Goal: Transaction & Acquisition: Purchase product/service

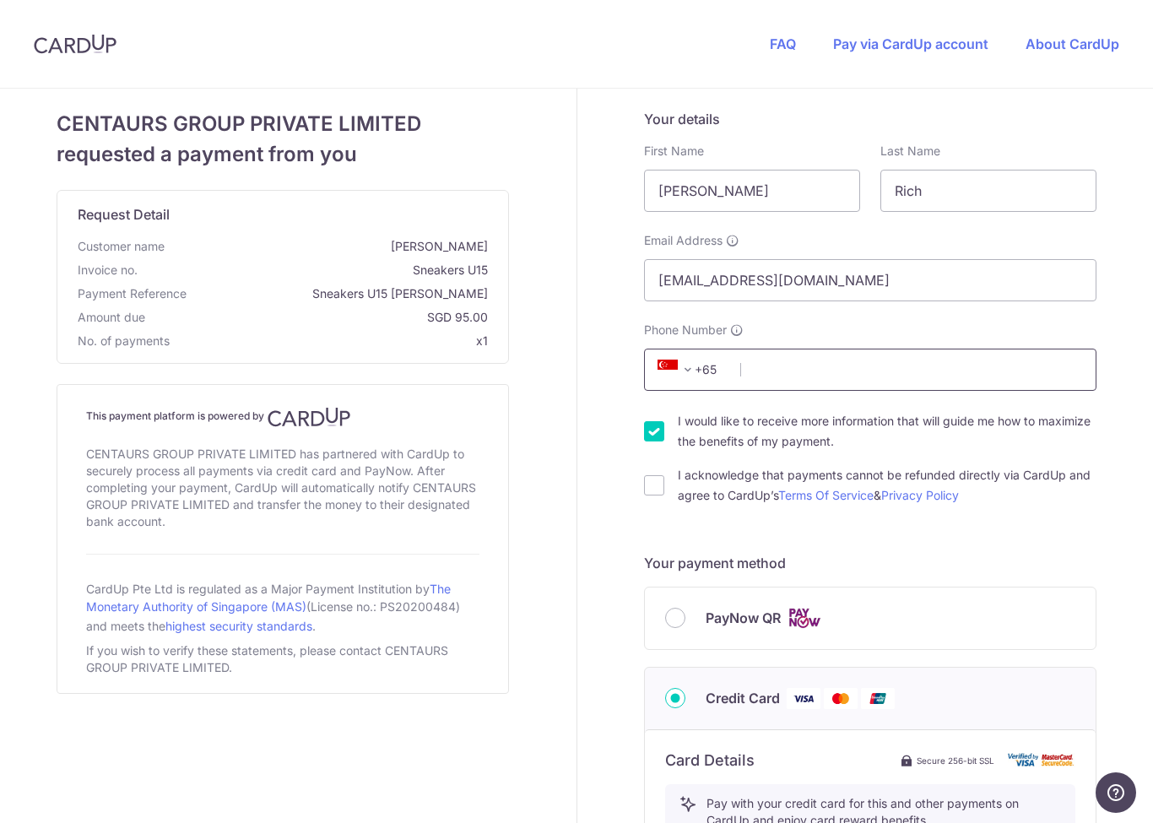
click at [836, 369] on input "Phone Number" at bounding box center [870, 370] width 452 height 42
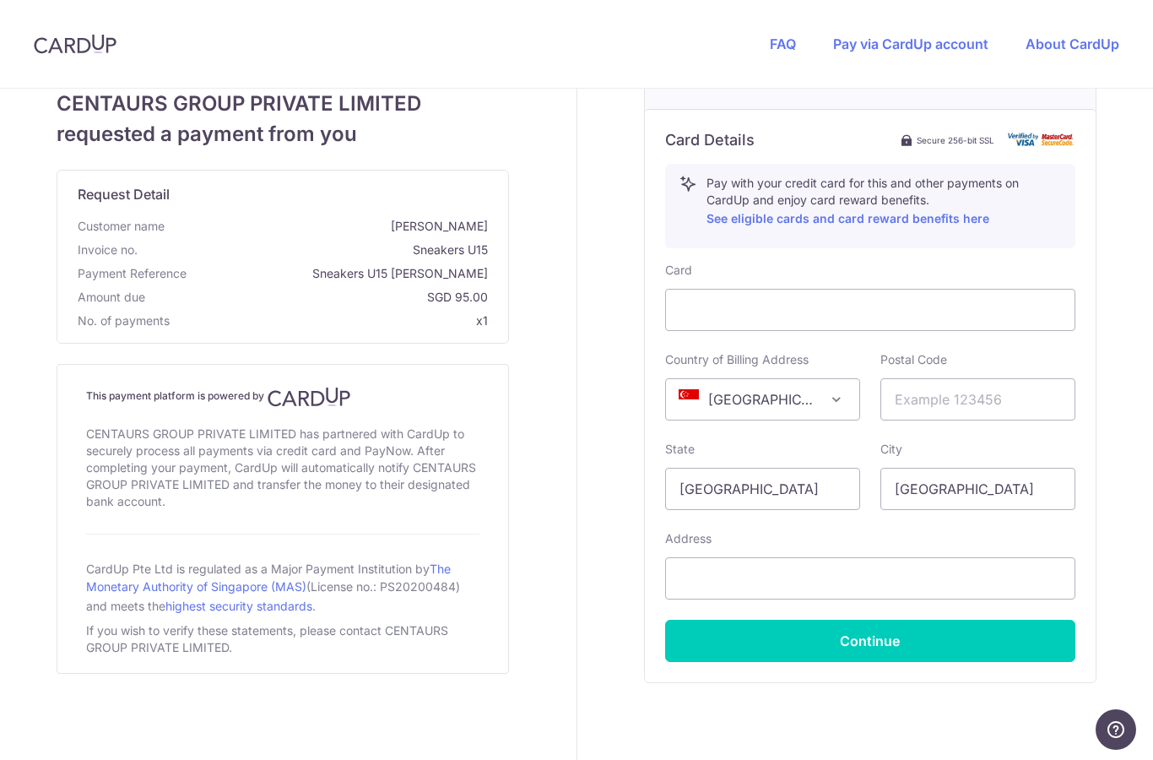
scroll to position [620, 0]
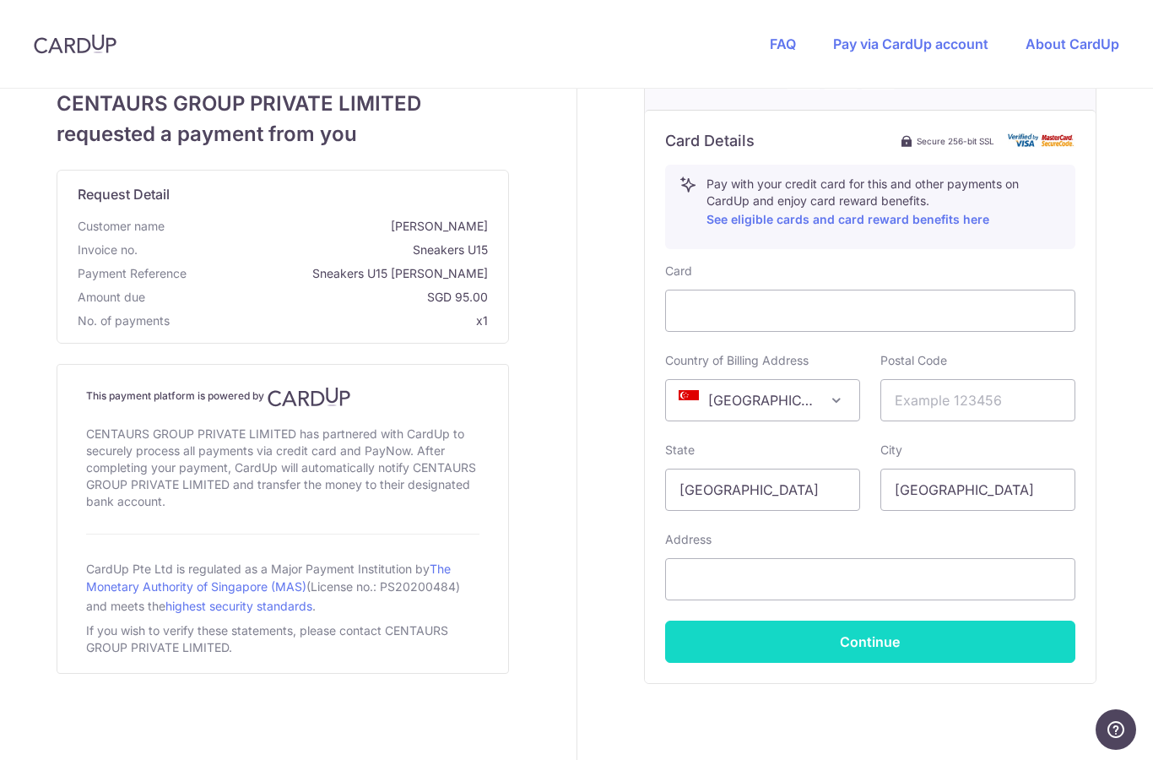
type input "98884565"
click at [759, 630] on button "Continue" at bounding box center [870, 641] width 410 height 42
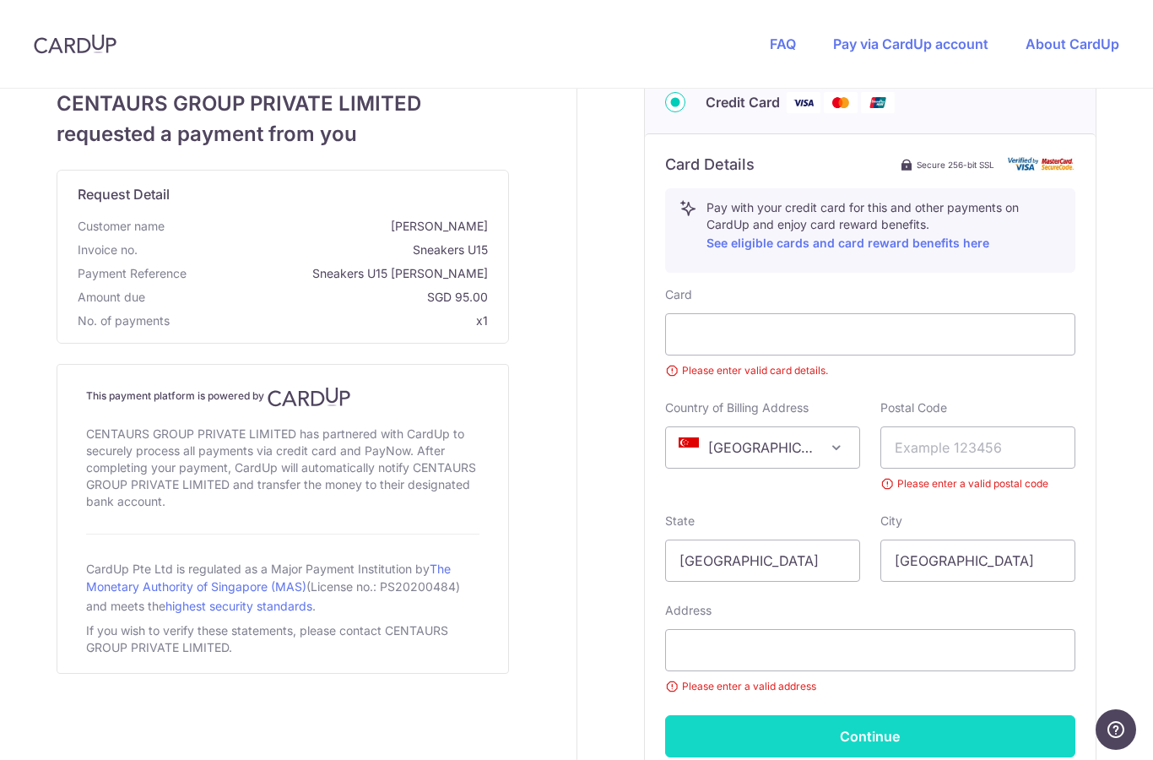
scroll to position [28, 0]
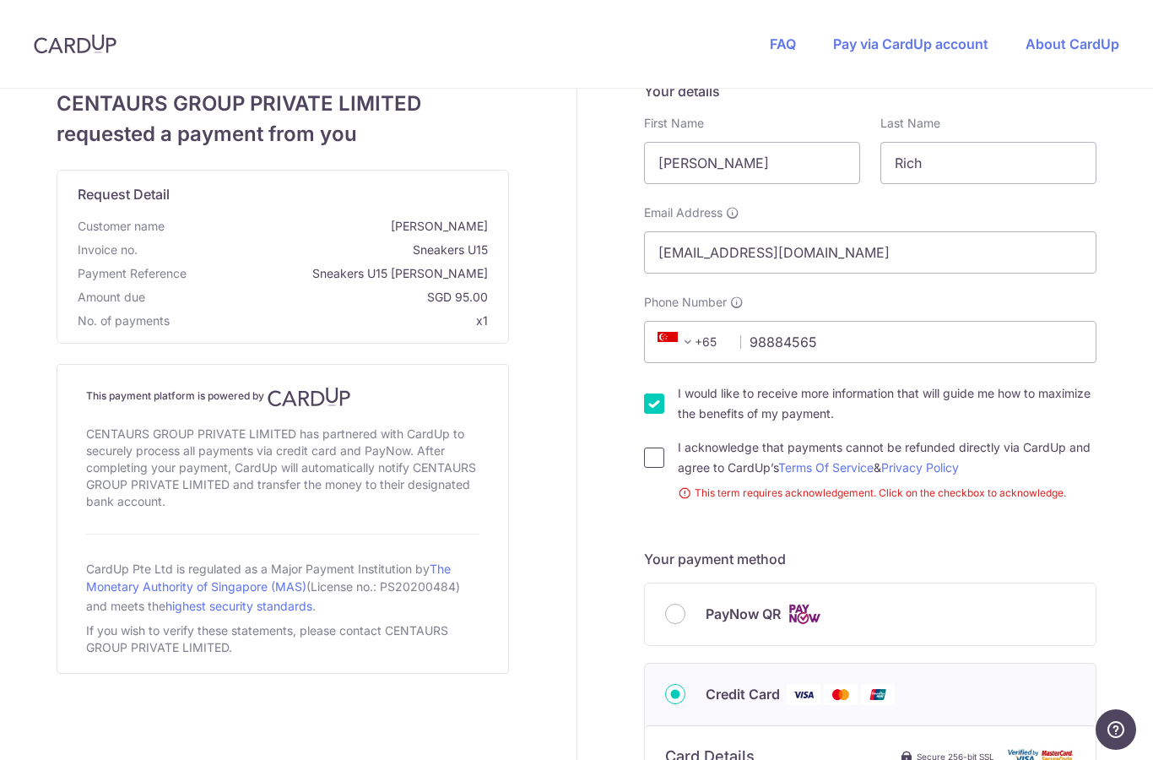
click at [644, 466] on input "I acknowledge that payments cannot be refunded directly via CardUp and agree to…" at bounding box center [654, 457] width 20 height 20
checkbox input "true"
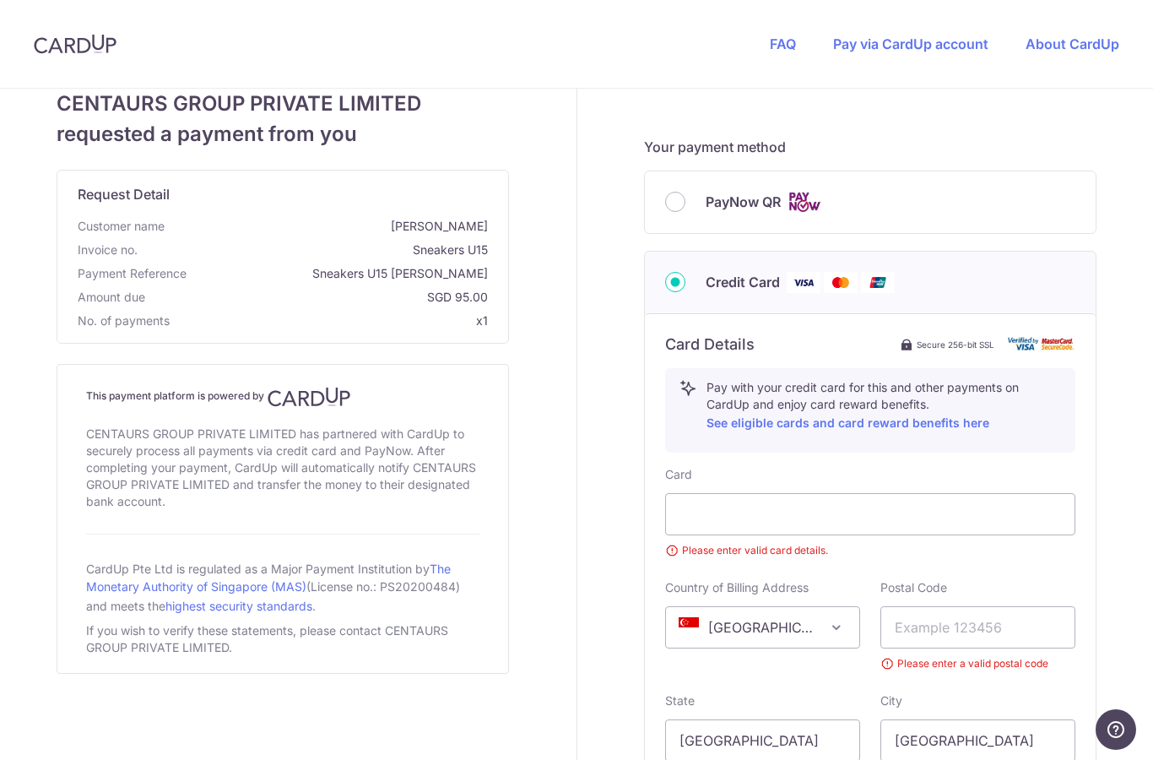
scroll to position [463, 0]
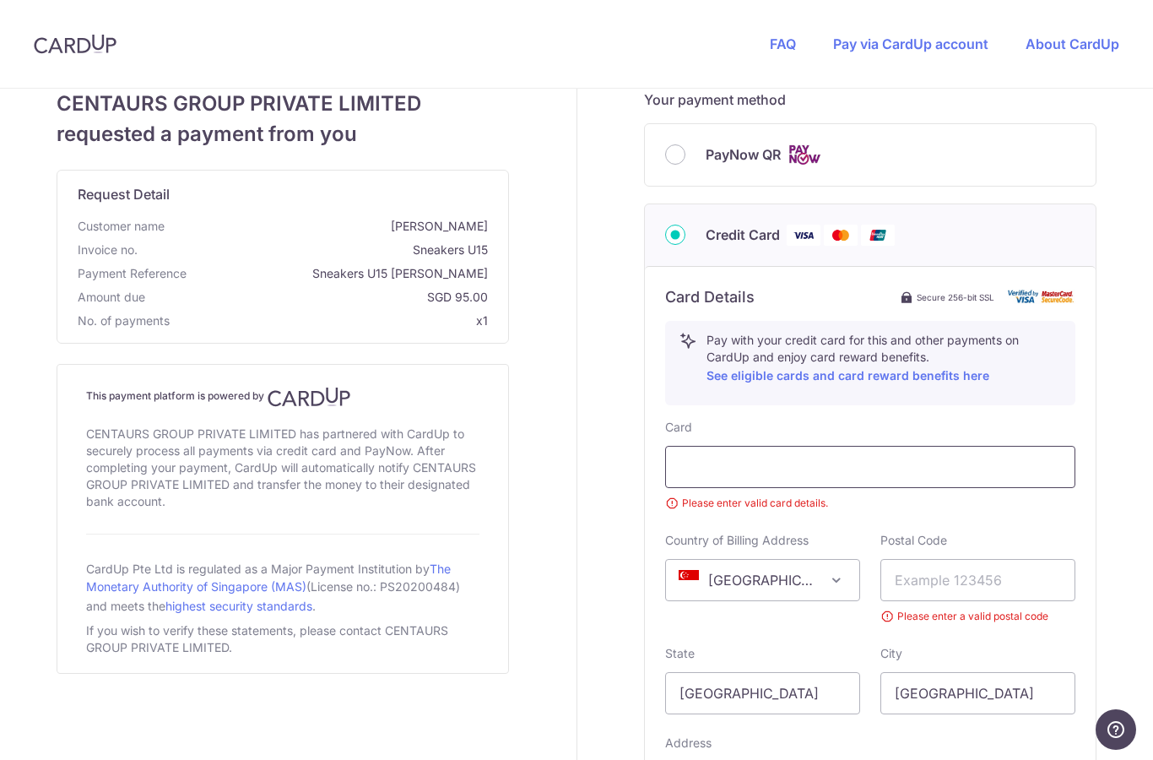
click at [684, 454] on div at bounding box center [870, 467] width 410 height 42
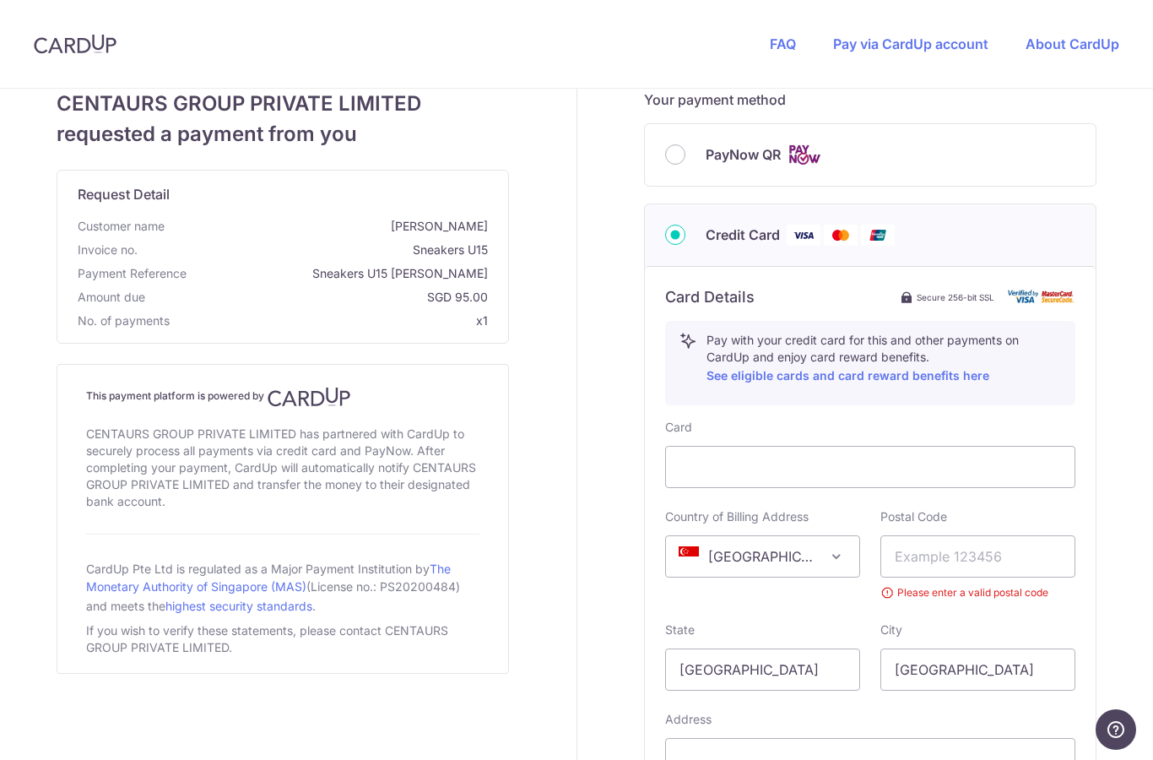
click at [732, 146] on span "PayNow QR" at bounding box center [743, 154] width 75 height 20
click at [685, 146] on input "PayNow QR" at bounding box center [675, 154] width 20 height 20
radio input "true"
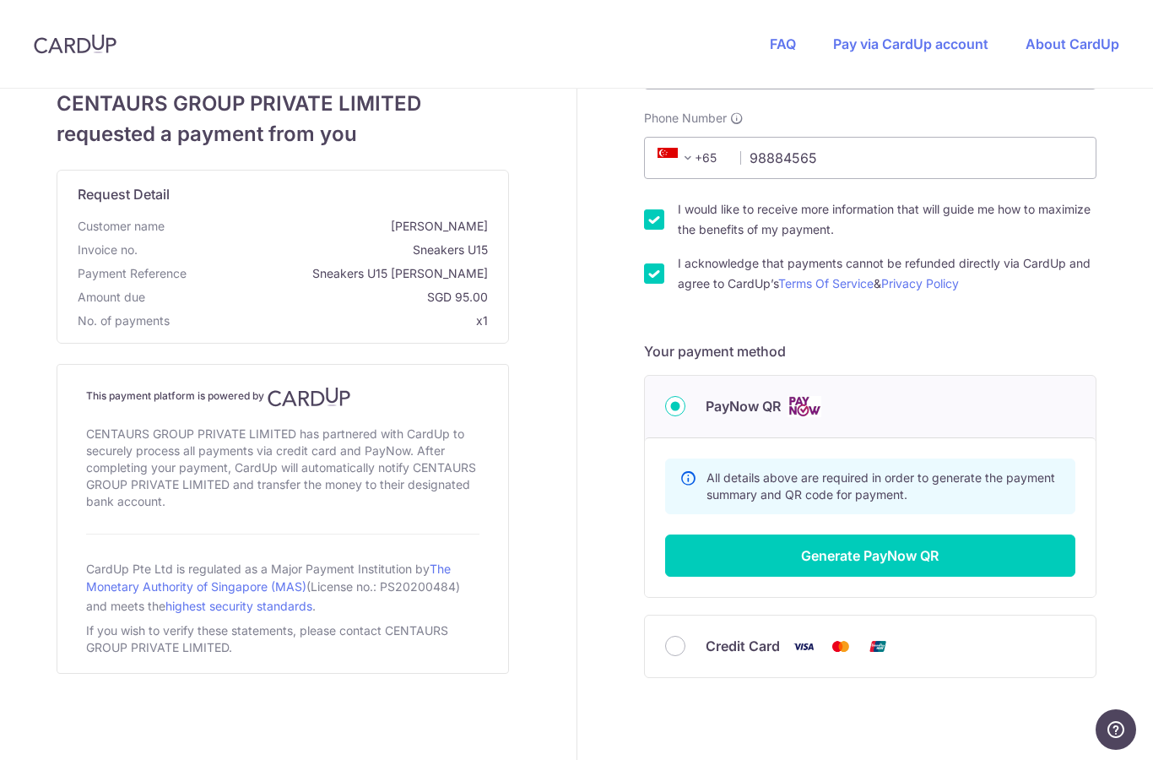
scroll to position [206, 0]
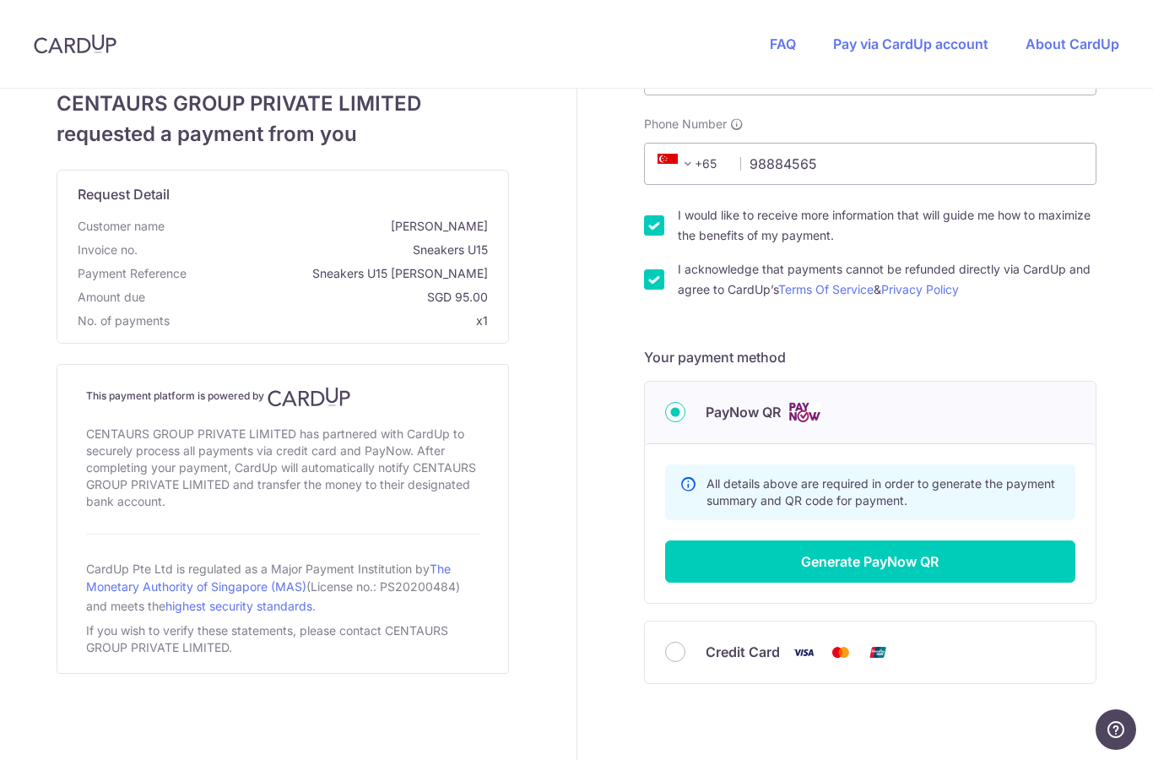
click at [1007, 629] on div "Credit Card" at bounding box center [870, 652] width 451 height 62
click at [1115, 601] on div "Your details First Name [PERSON_NAME] Last Name Rich Email Address [EMAIL_ADDRE…" at bounding box center [870, 355] width 587 height 944
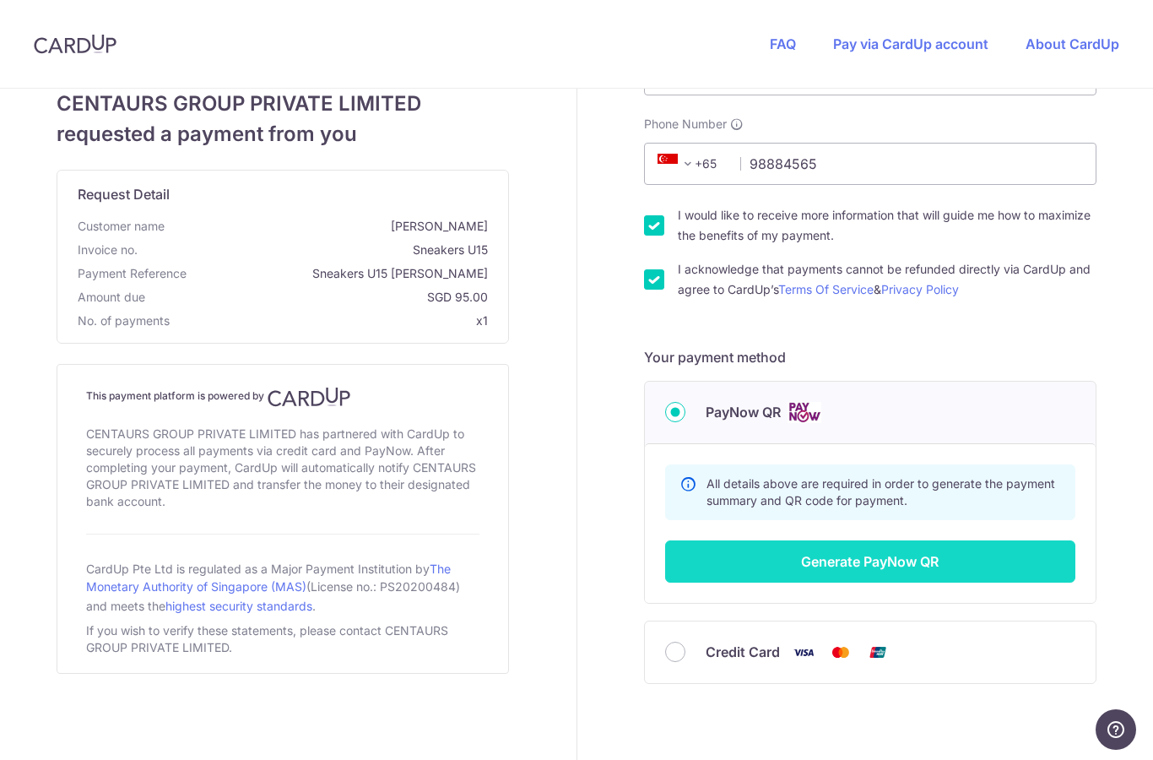
click at [993, 571] on button "Generate PayNow QR" at bounding box center [870, 561] width 410 height 42
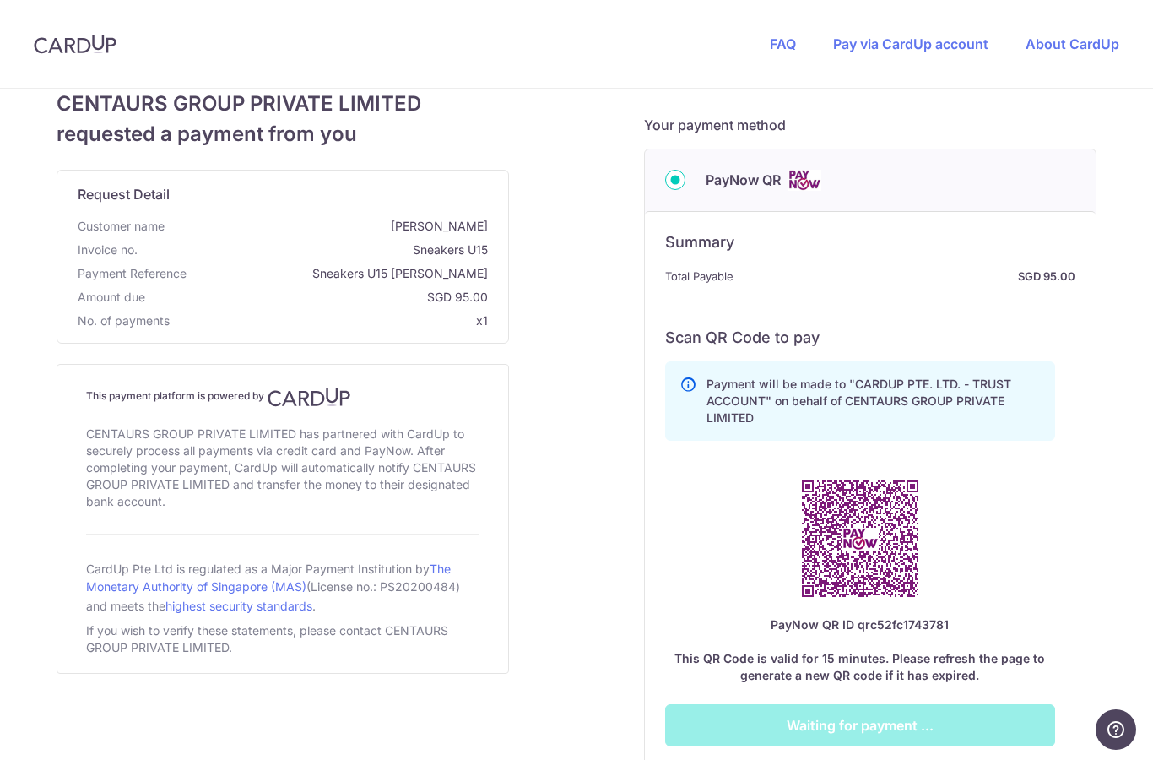
scroll to position [437, 0]
